Goal: Task Accomplishment & Management: Manage account settings

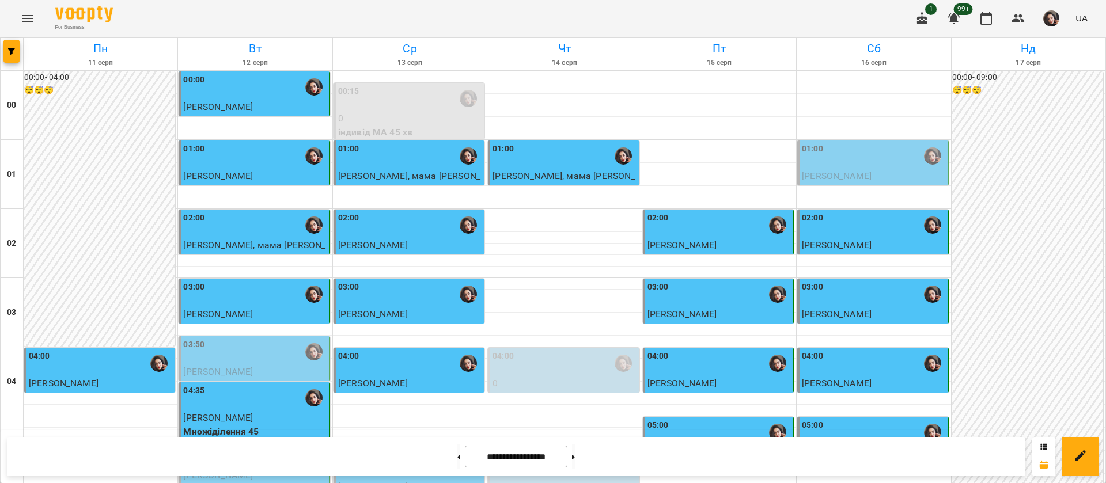
scroll to position [519, 0]
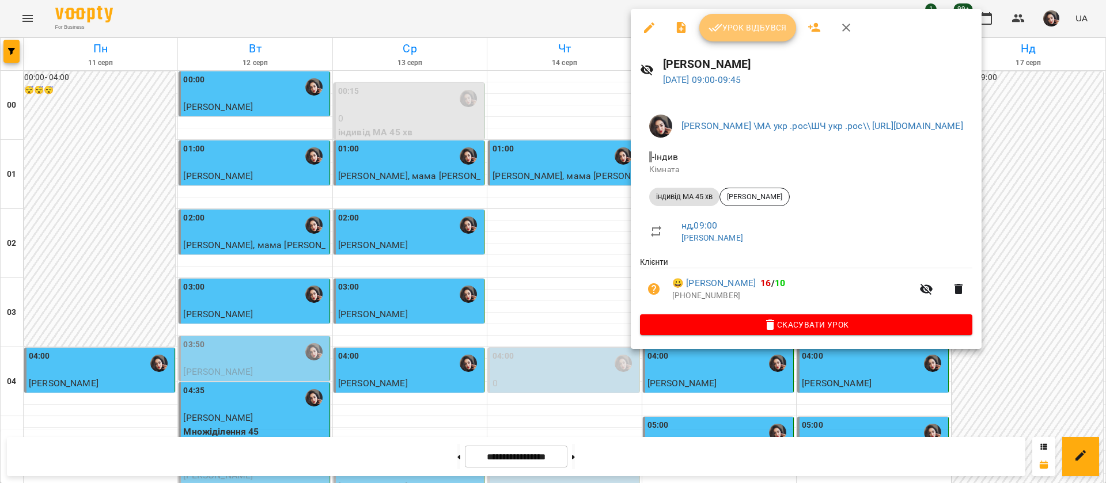
click at [744, 35] on button "Урок відбувся" at bounding box center [747, 28] width 97 height 28
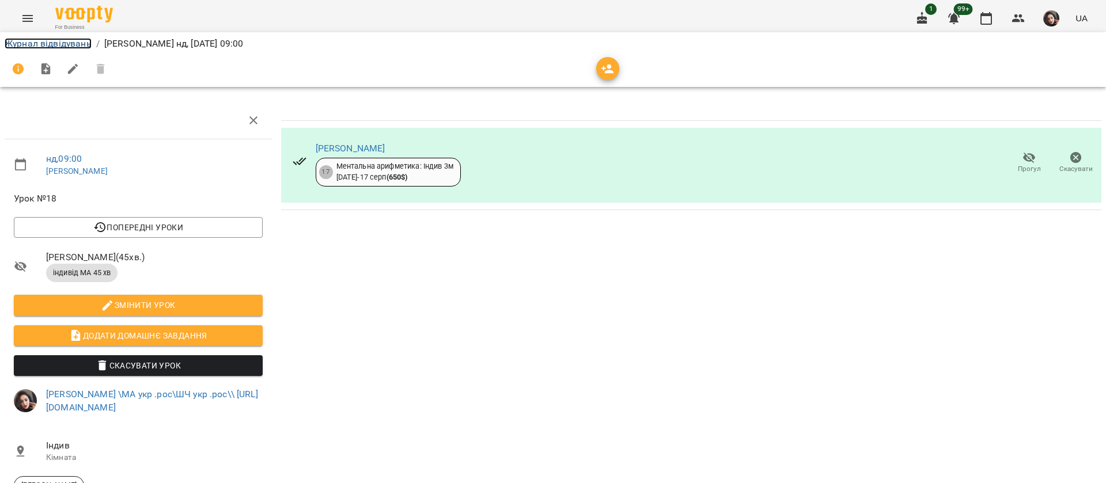
click at [27, 46] on link "Журнал відвідувань" at bounding box center [48, 43] width 87 height 11
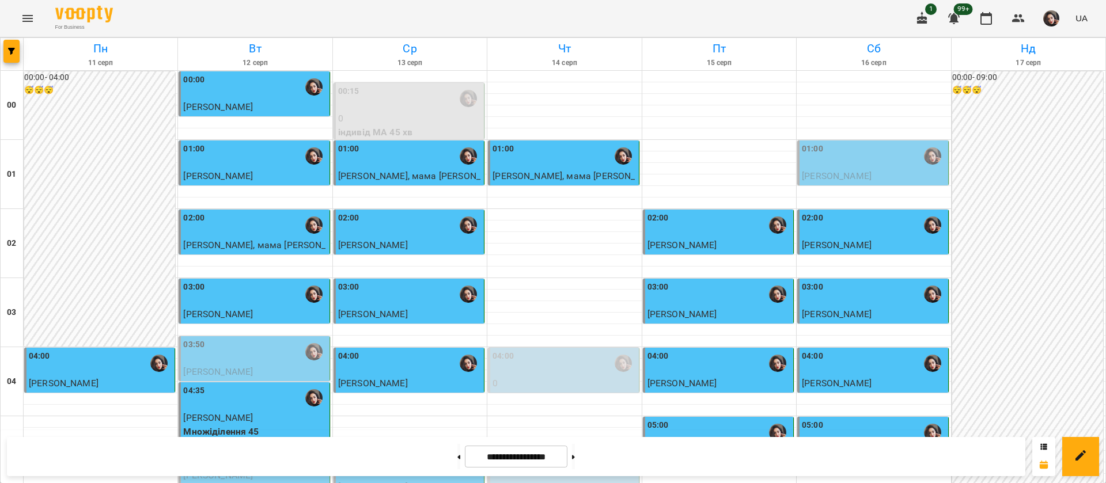
scroll to position [519, 0]
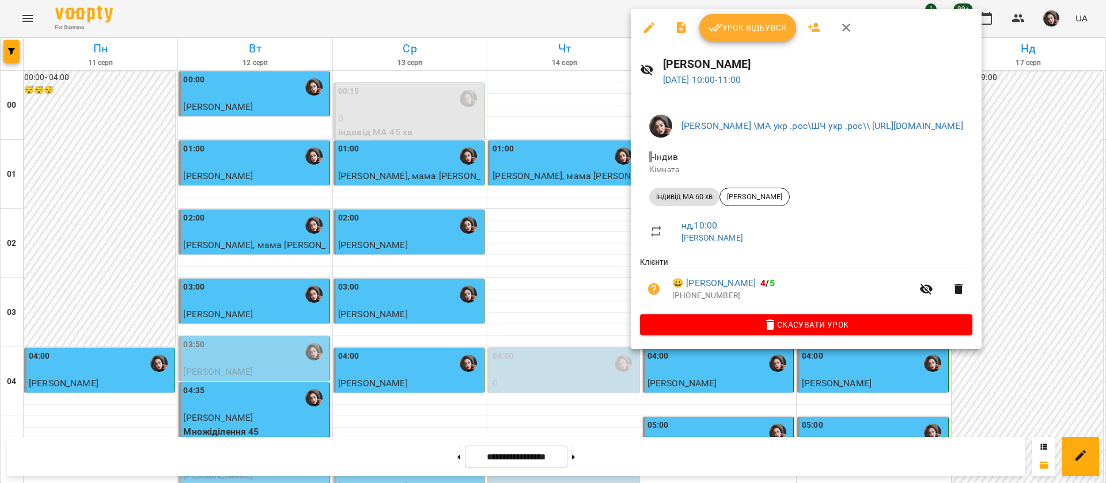
click at [732, 34] on span "Урок відбувся" at bounding box center [748, 28] width 78 height 14
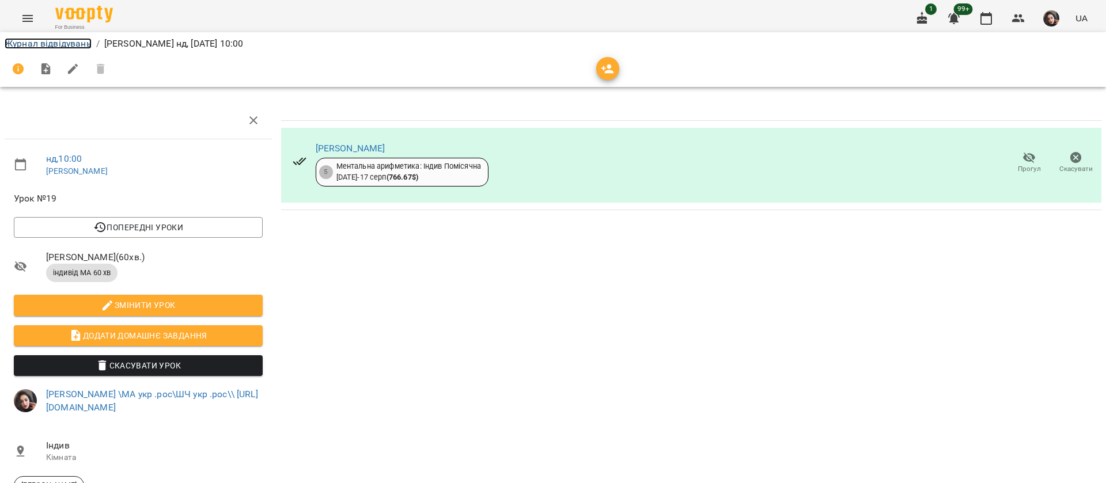
click at [85, 41] on link "Журнал відвідувань" at bounding box center [48, 43] width 87 height 11
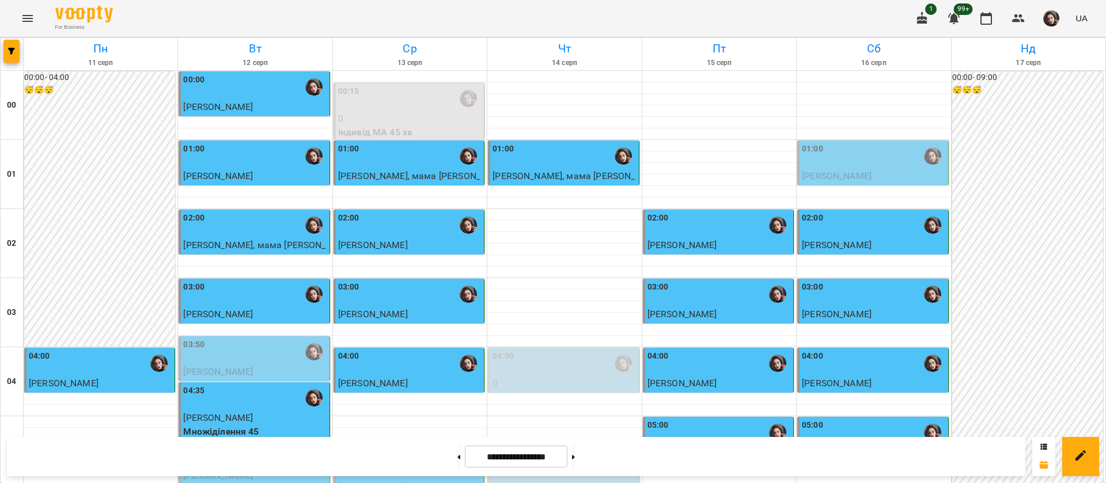
scroll to position [605, 0]
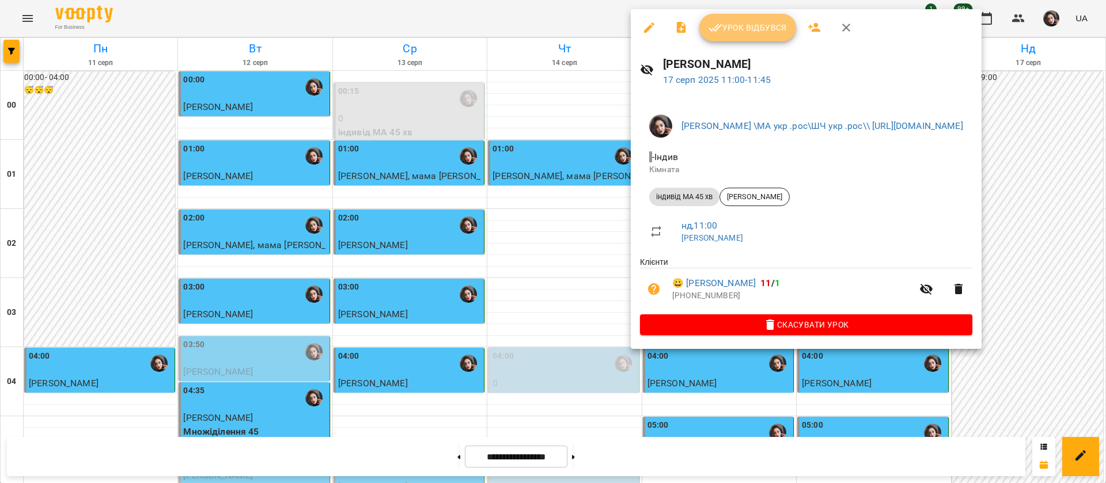
click at [728, 31] on span "Урок відбувся" at bounding box center [748, 28] width 78 height 14
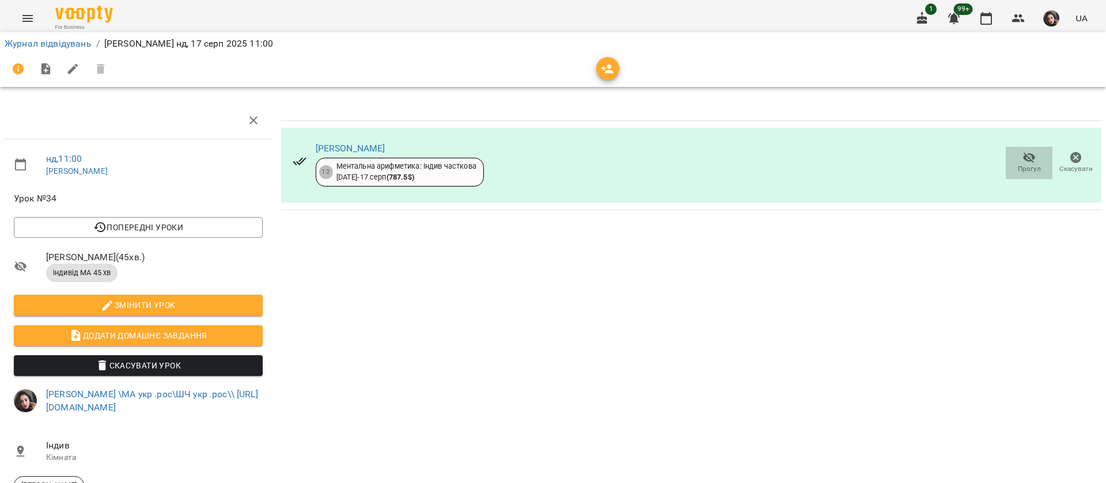
click at [1018, 164] on span "Прогул" at bounding box center [1029, 169] width 23 height 10
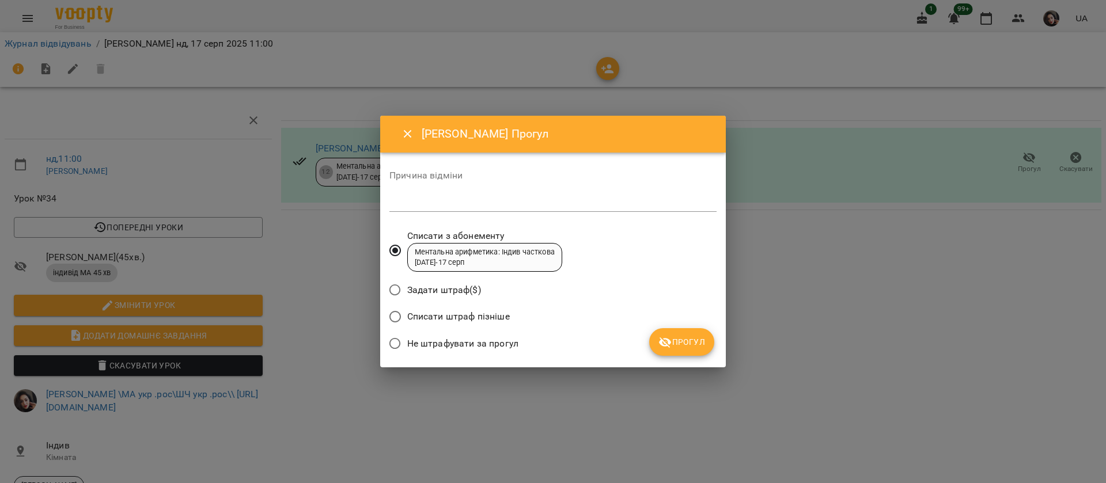
click at [563, 205] on textarea at bounding box center [552, 202] width 327 height 11
type textarea "**********"
click at [662, 343] on icon "submit" at bounding box center [665, 343] width 13 height 11
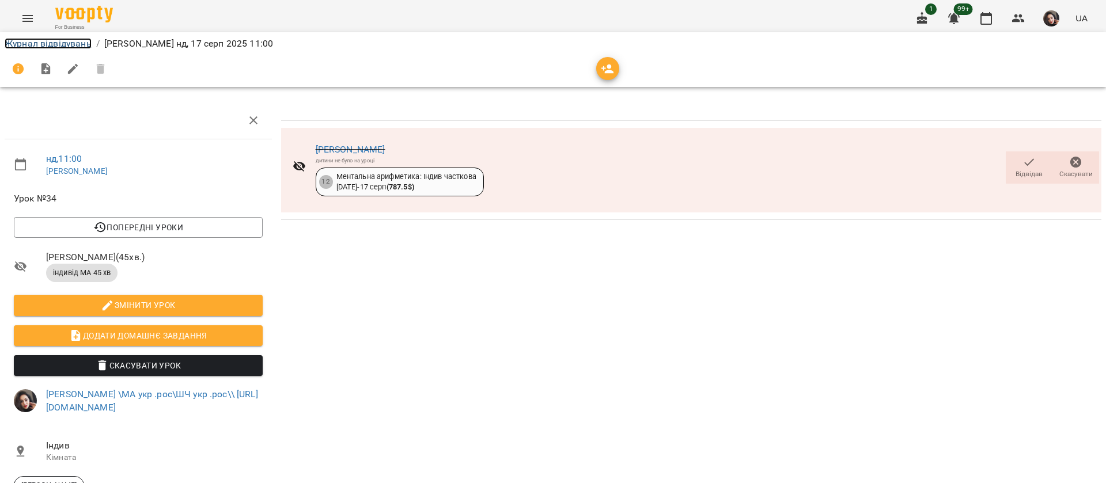
click at [74, 48] on link "Журнал відвідувань" at bounding box center [48, 43] width 87 height 11
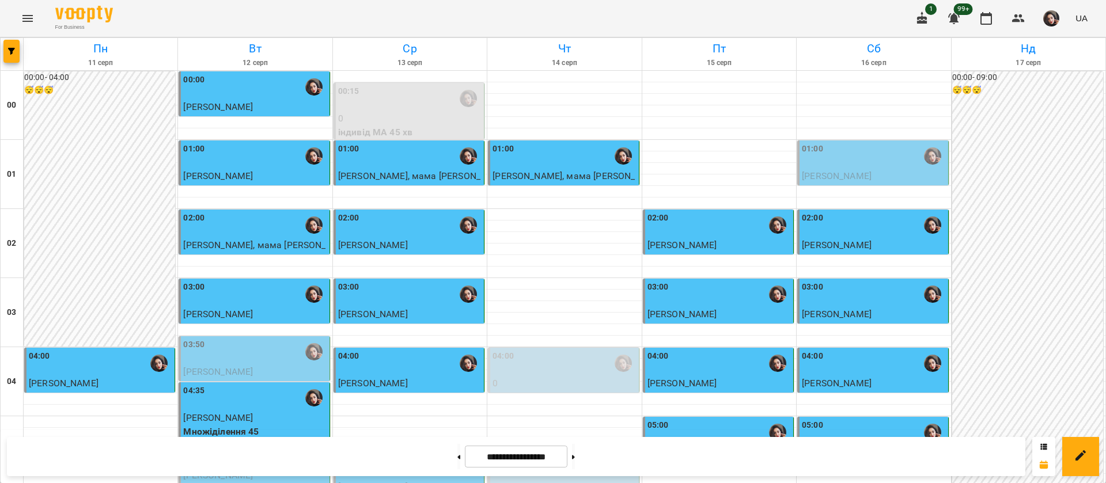
scroll to position [1296, 0]
